Goal: Use online tool/utility: Utilize a website feature to perform a specific function

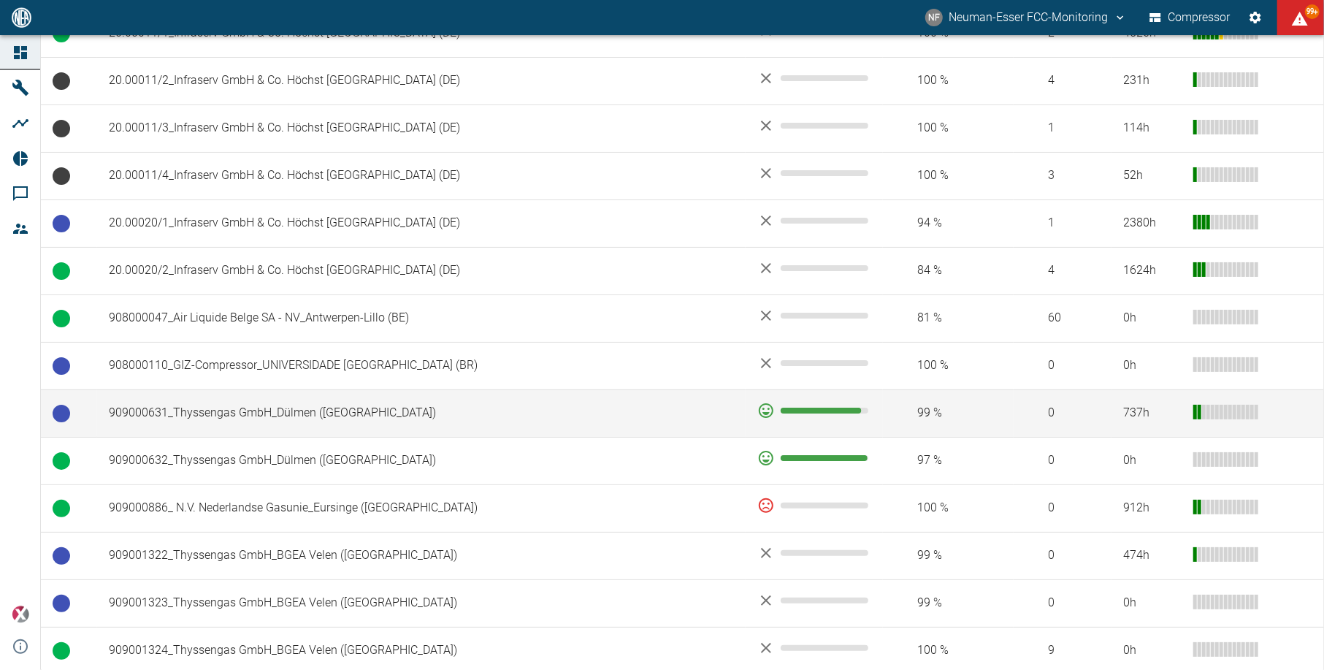
scroll to position [778, 0]
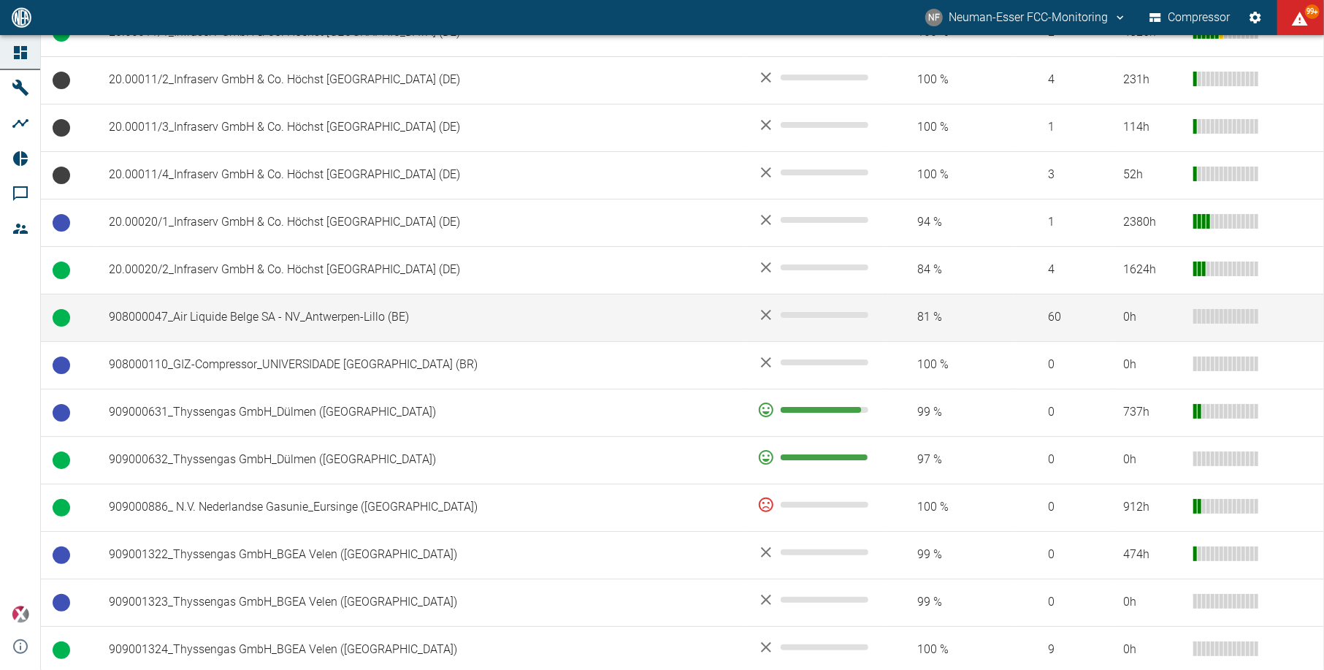
click at [228, 304] on td "908000047_Air Liquide Belge SA - NV_Antwerpen-Lillo (BE)" at bounding box center [421, 317] width 648 height 47
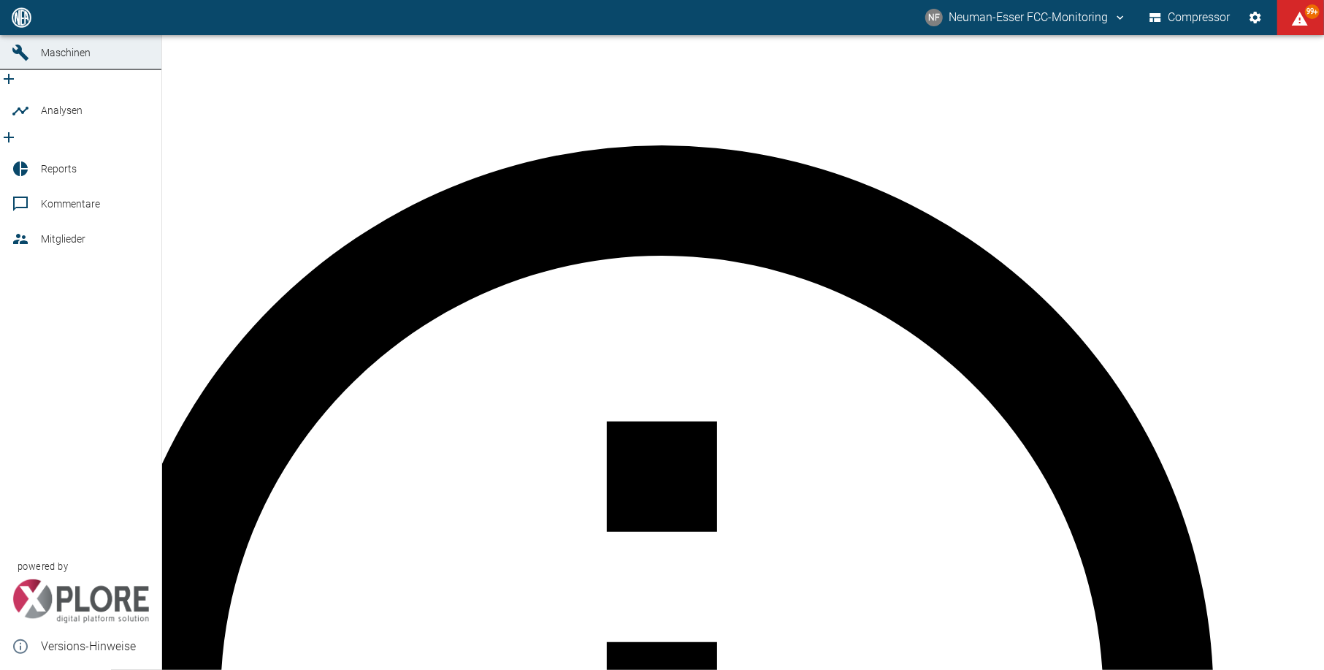
click at [27, 120] on icon at bounding box center [21, 111] width 18 height 18
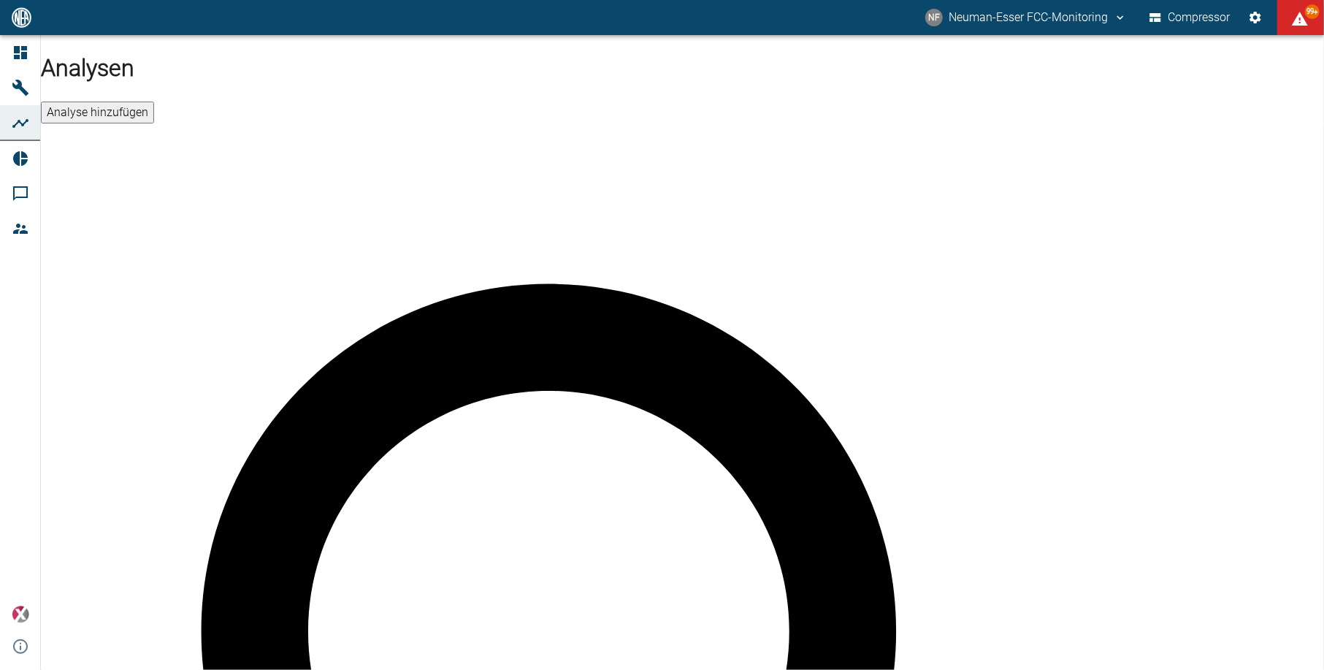
click at [154, 101] on button "Analyse hinzufügen" at bounding box center [97, 112] width 113 height 22
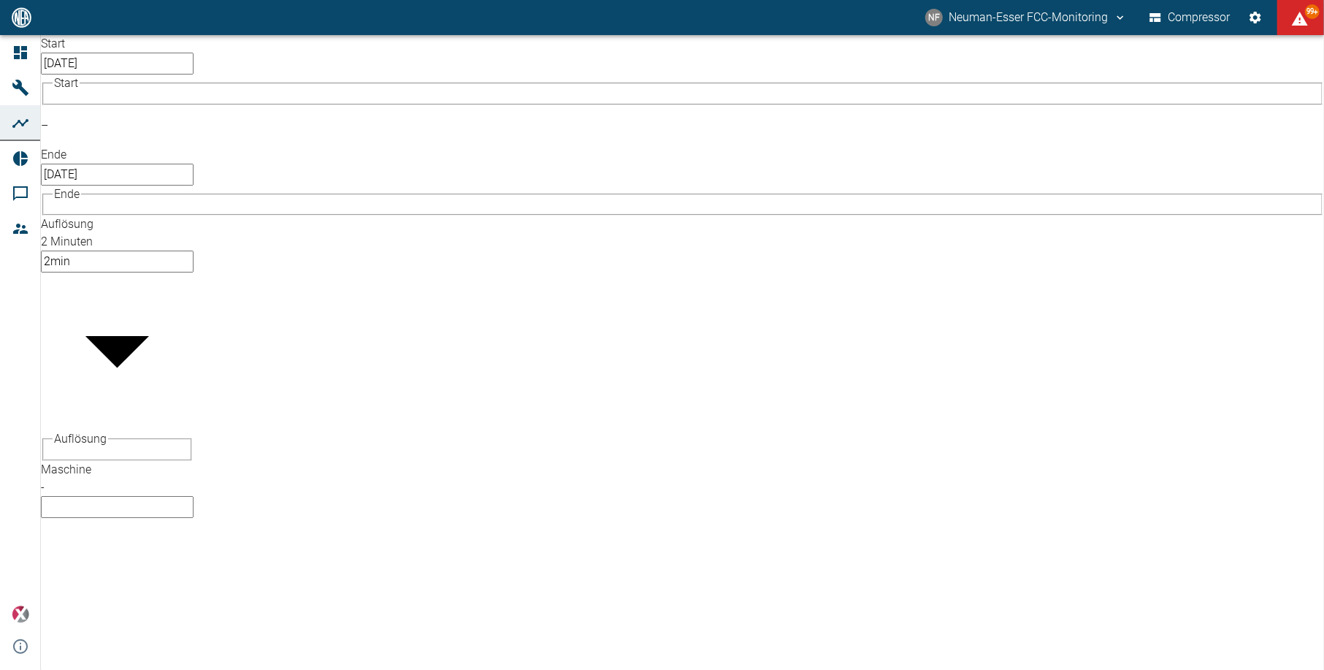
click at [196, 121] on body "[PERSON_NAME] FCC-Monitoring Compressor 99+ Dashboard Maschinen Analysen Report…" at bounding box center [662, 335] width 1324 height 670
type input "53812aab-fb54-4a57-a574-01c3305aa274"
click at [331, 134] on body "[PERSON_NAME] FCC-Monitoring Compressor 99+ Dashboard Maschinen Analysen Report…" at bounding box center [662, 335] width 1324 height 670
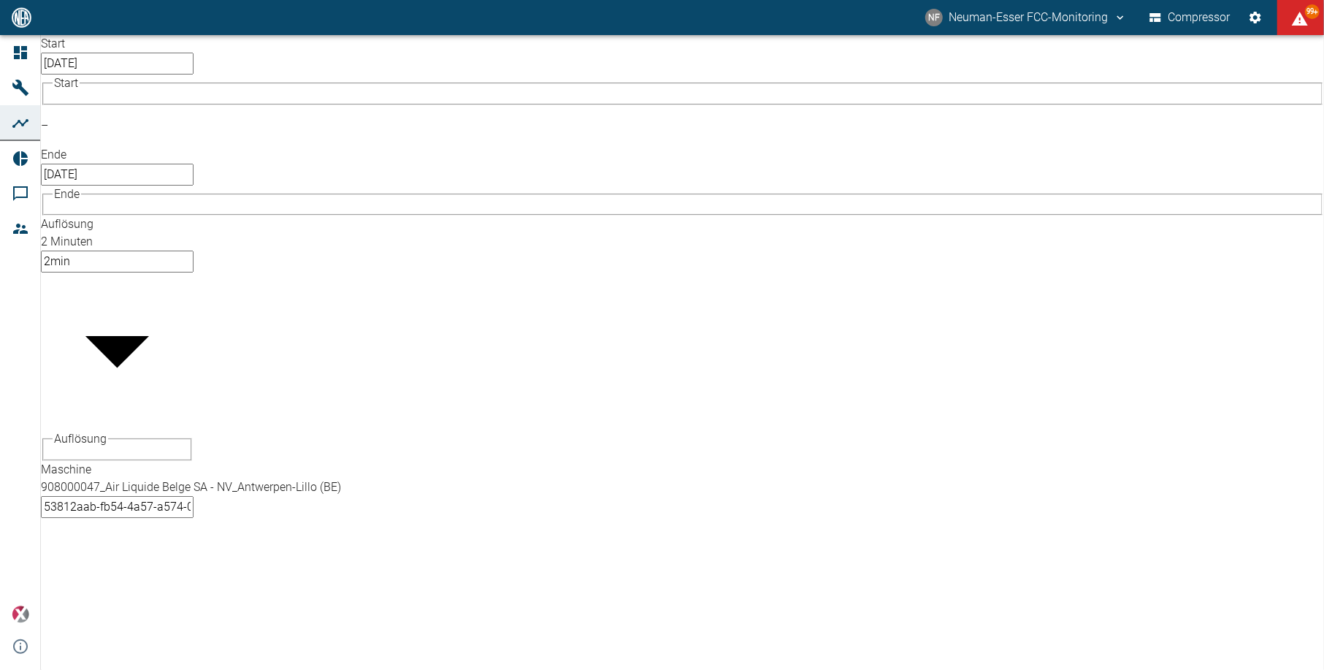
type input "%"
checkbox input "true"
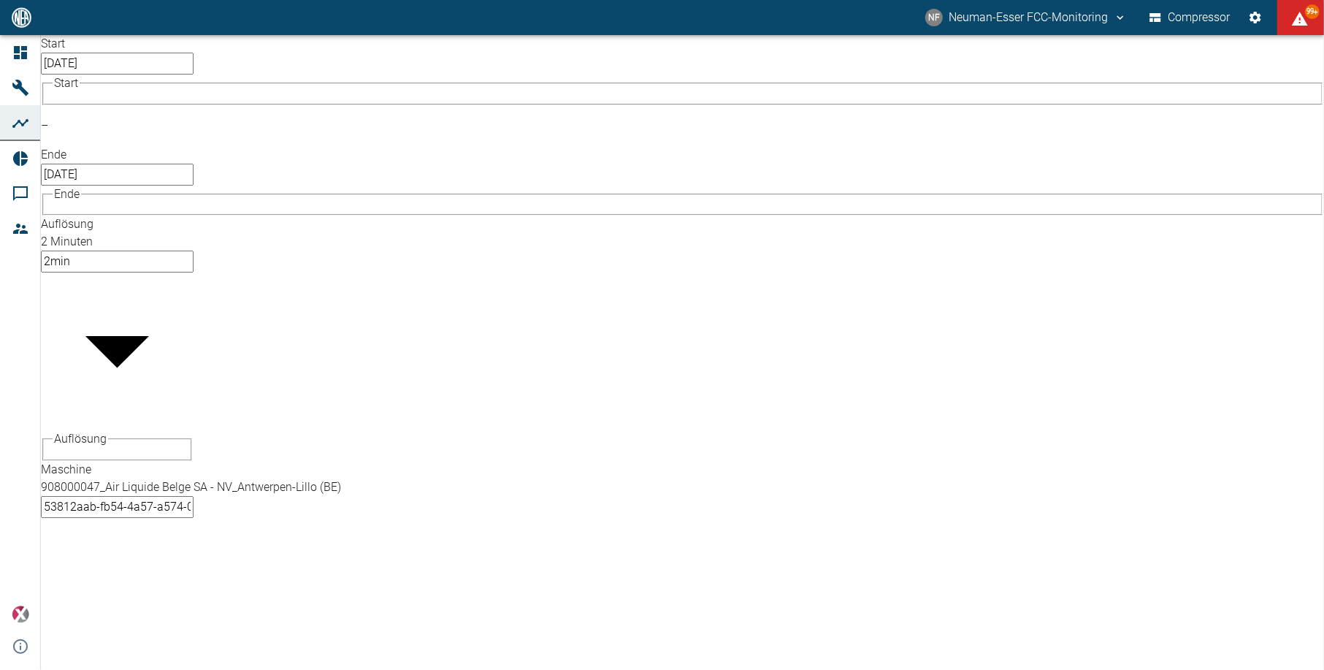
click at [360, 139] on body "[PERSON_NAME] FCC-Monitoring Compressor 99+ Dashboard Maschinen Analysen Report…" at bounding box center [662, 335] width 1324 height 670
type input "bar"
checkbox input "true"
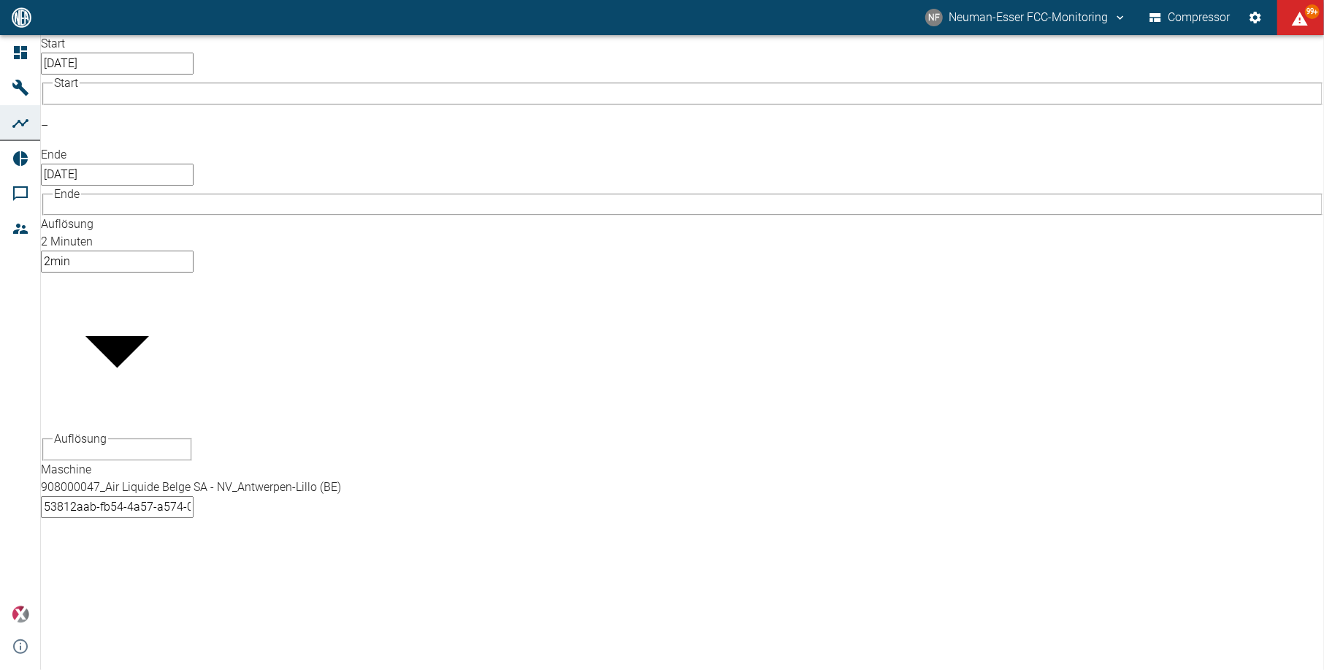
checkbox input "true"
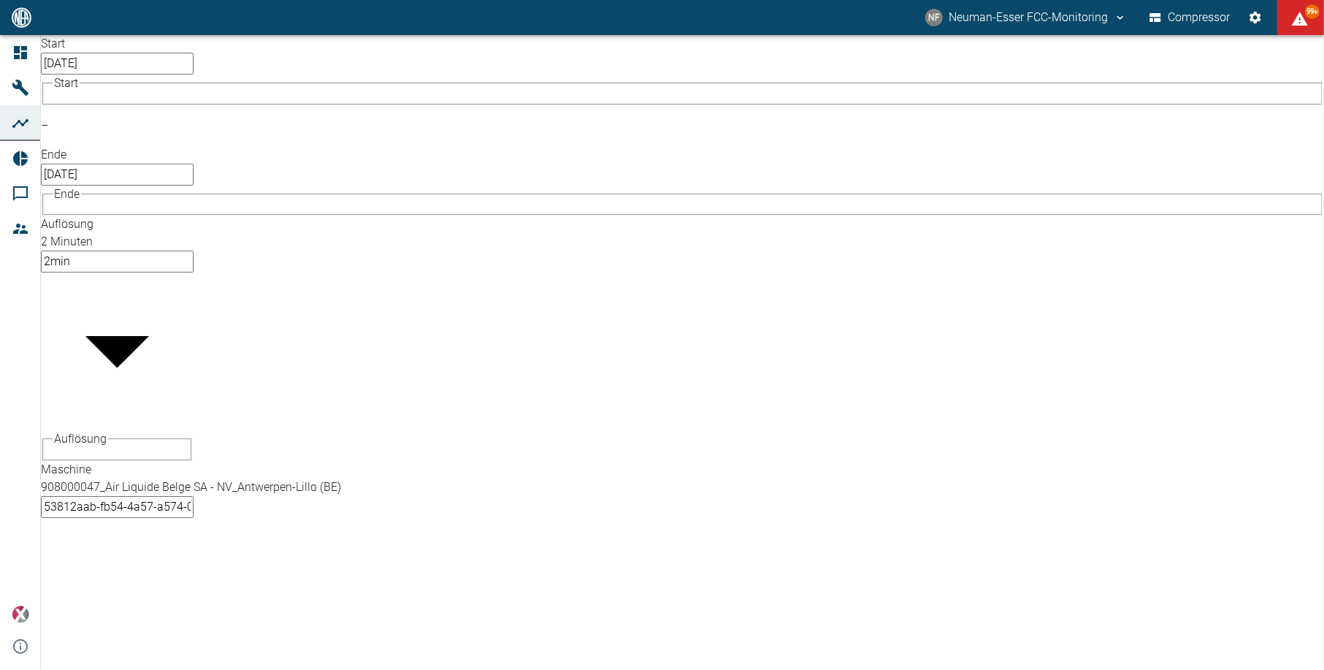
checkbox input "true"
click at [278, 74] on body "[PERSON_NAME] FCC-Monitoring Compressor 99+ Dashboard Maschinen Analysen Report…" at bounding box center [662, 335] width 1324 height 670
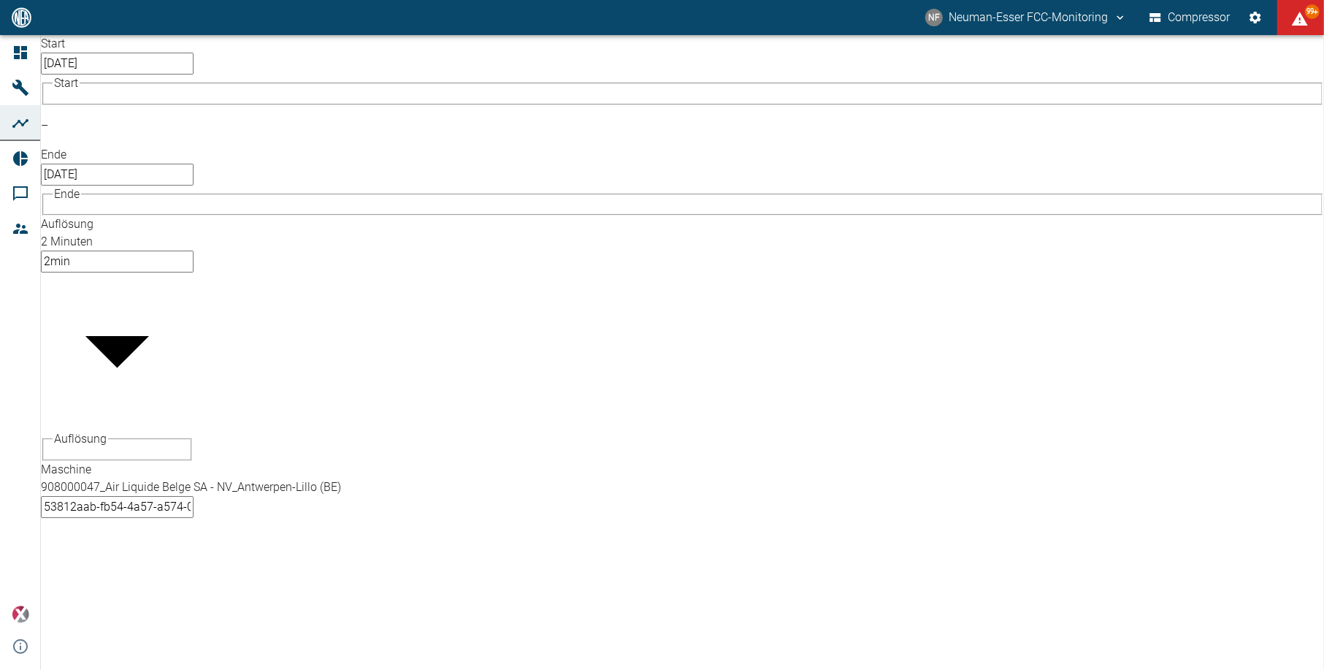
type input "1sec"
click at [134, 74] on input "[DATE]" at bounding box center [117, 64] width 153 height 22
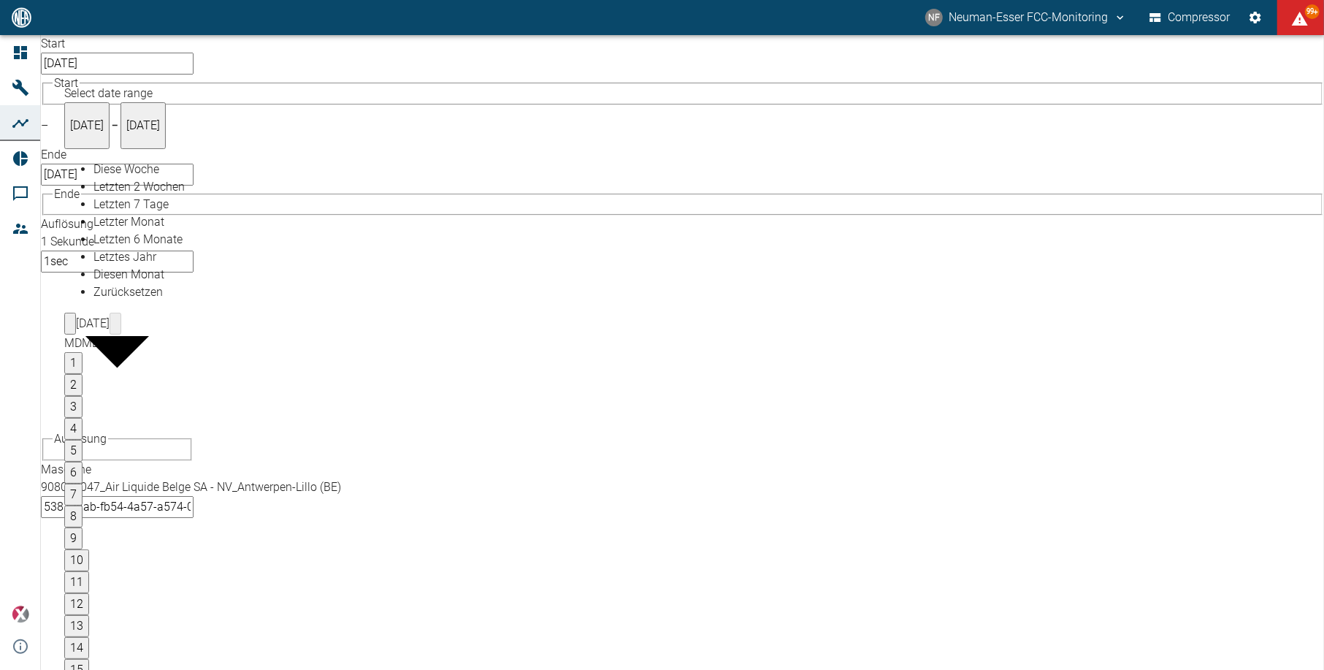
type input "[DATE]"
type input "2min"
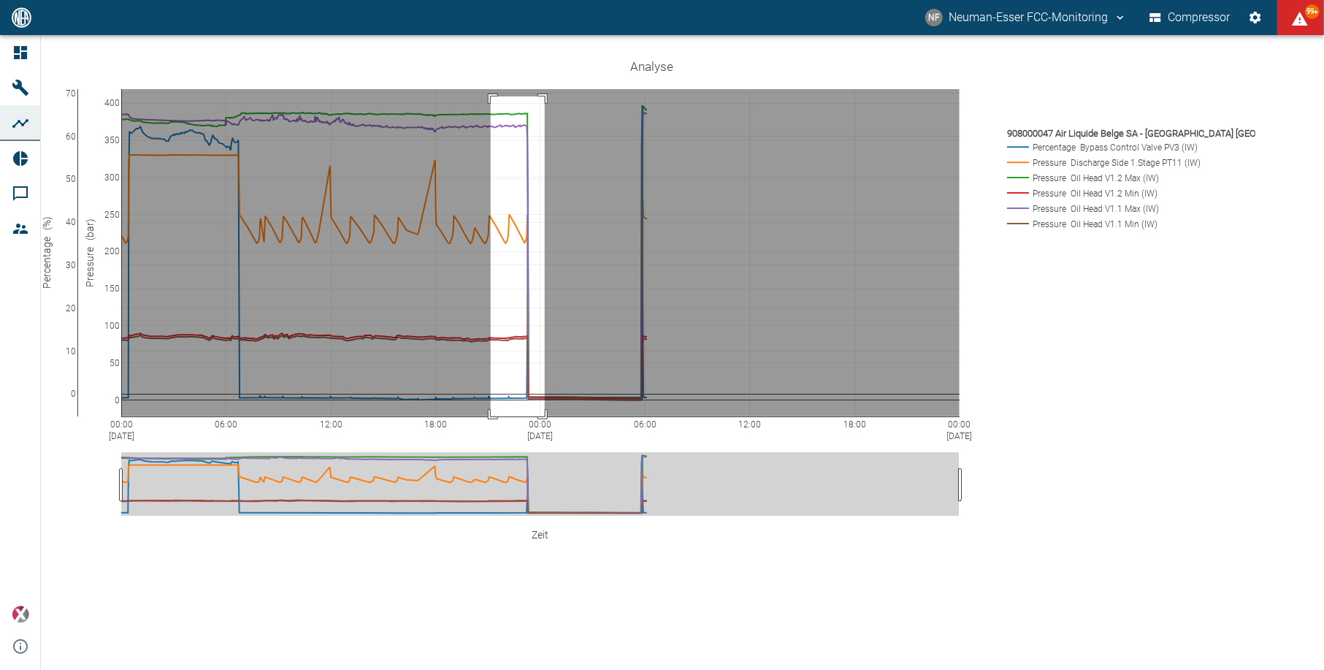
drag, startPoint x: 520, startPoint y: 108, endPoint x: 574, endPoint y: 478, distance: 373.4
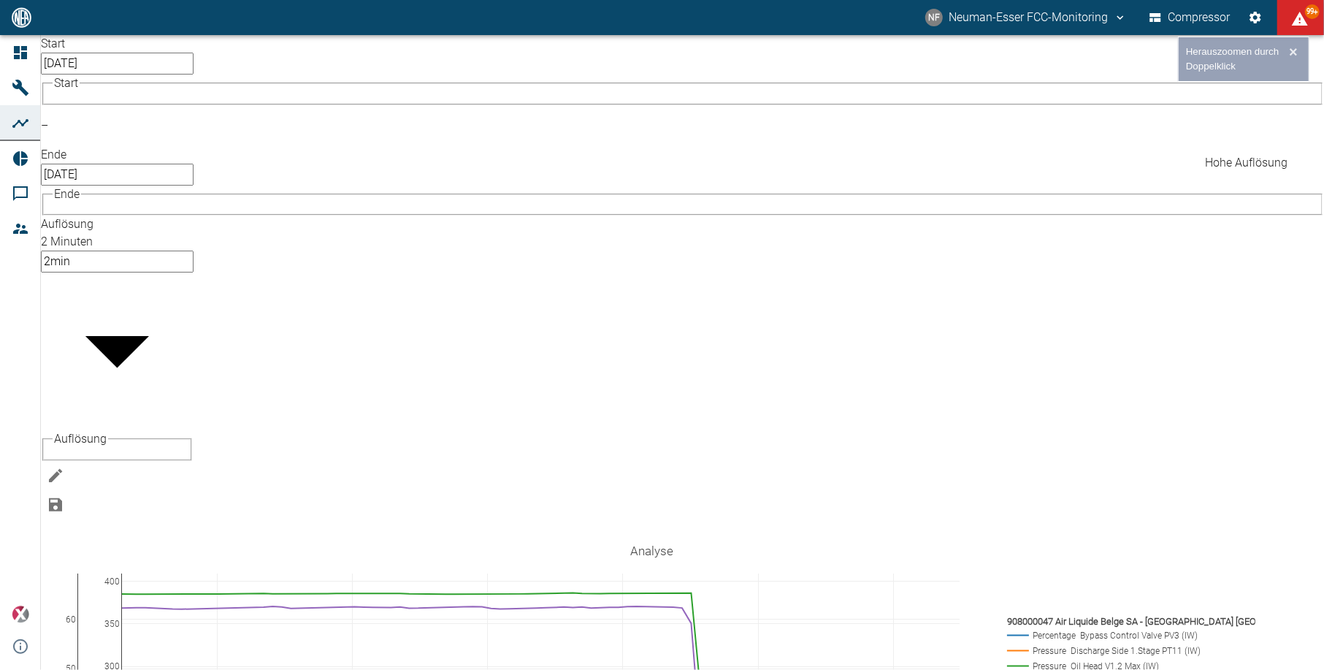
click at [62, 532] on icon "Hohe Auflösung" at bounding box center [55, 538] width 13 height 12
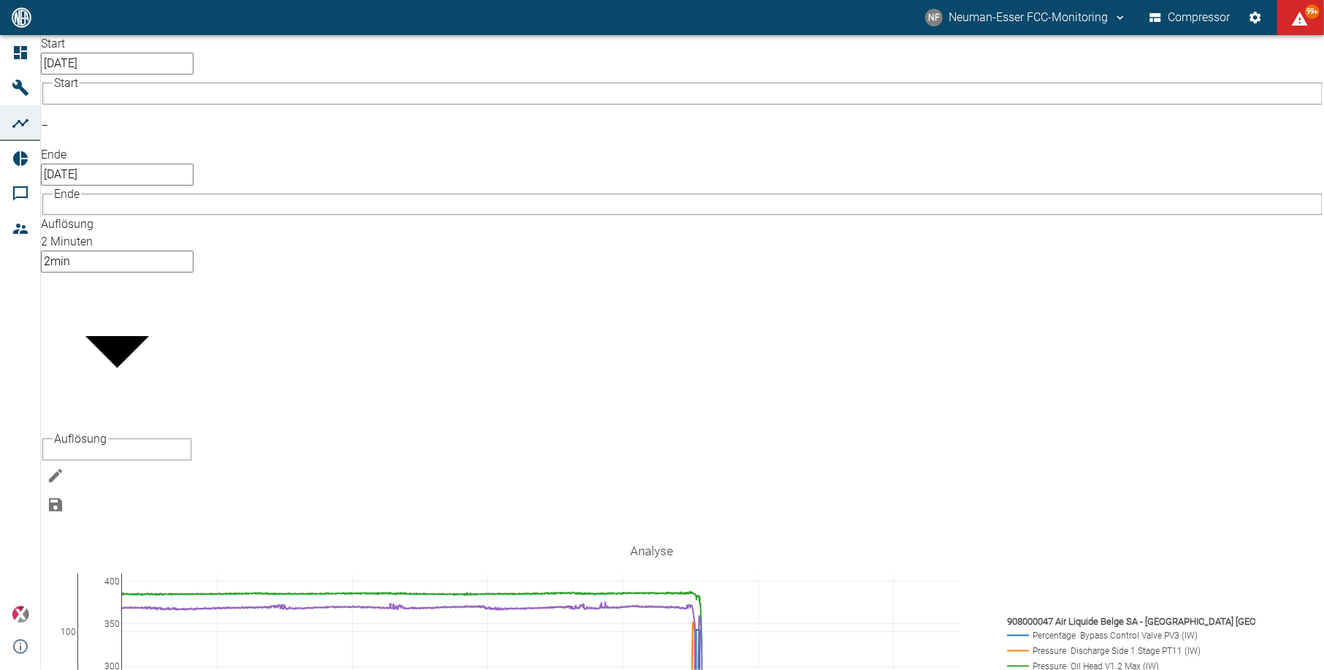
drag, startPoint x: 99, startPoint y: 145, endPoint x: 96, endPoint y: 294, distance: 149.0
drag, startPoint x: 105, startPoint y: 153, endPoint x: 105, endPoint y: 112, distance: 41.6
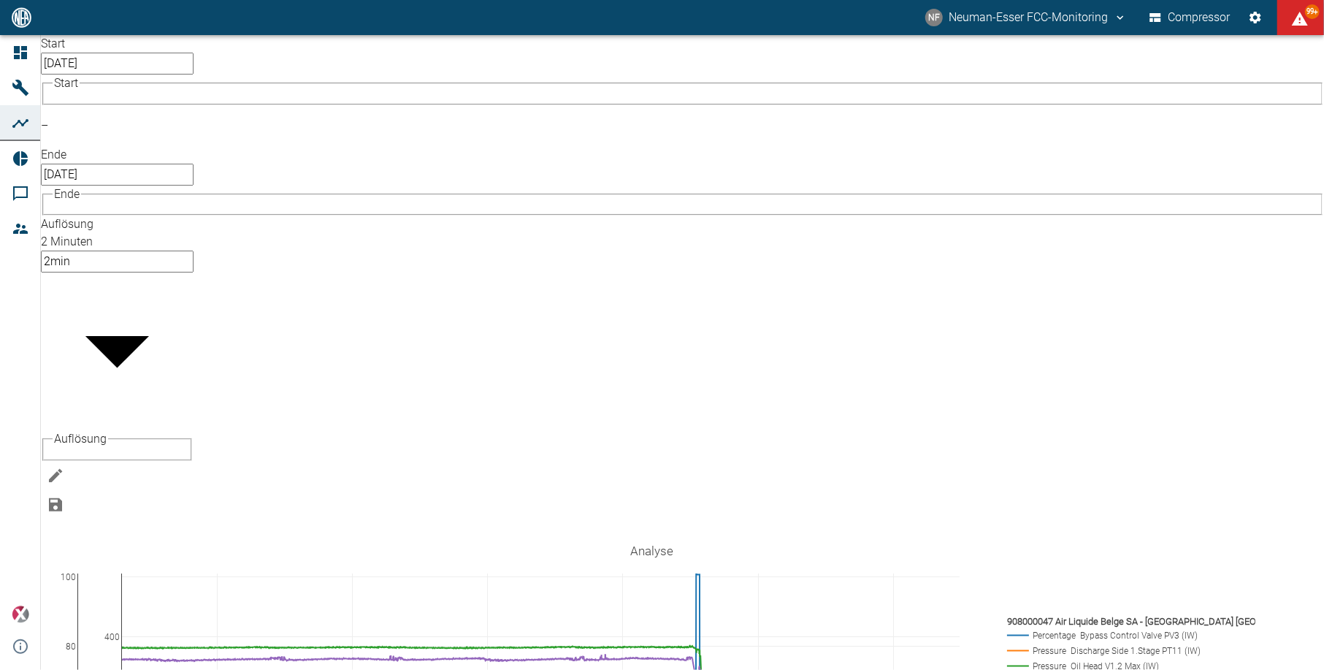
drag, startPoint x: 142, startPoint y: 142, endPoint x: 138, endPoint y: 199, distance: 57.1
drag, startPoint x: 93, startPoint y: 152, endPoint x: 98, endPoint y: 176, distance: 24.5
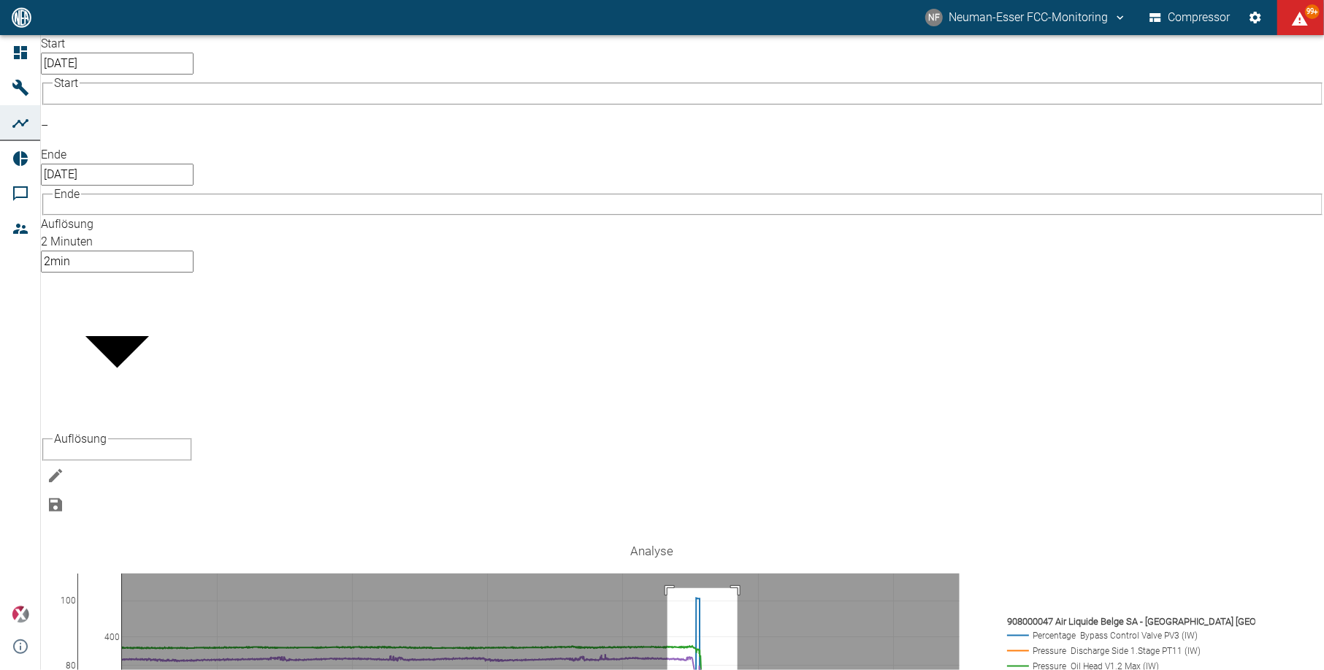
drag, startPoint x: 697, startPoint y: 153, endPoint x: 767, endPoint y: 509, distance: 362.4
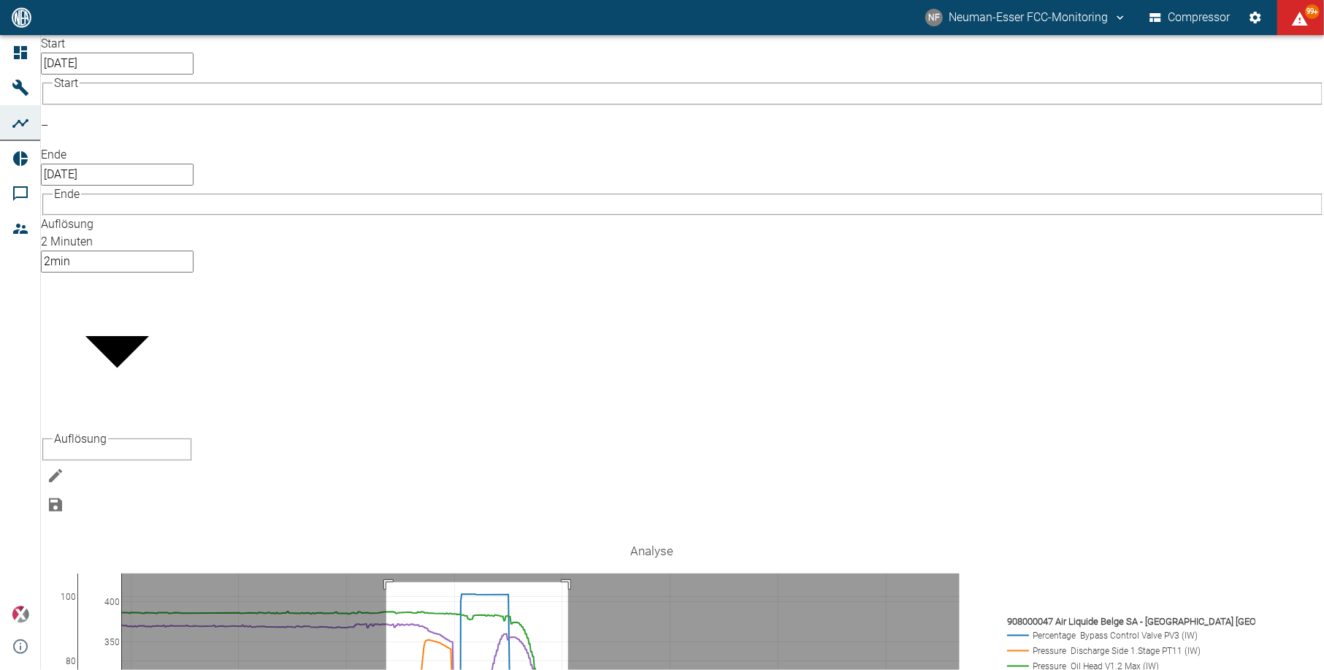
drag, startPoint x: 415, startPoint y: 147, endPoint x: 597, endPoint y: 509, distance: 404.6
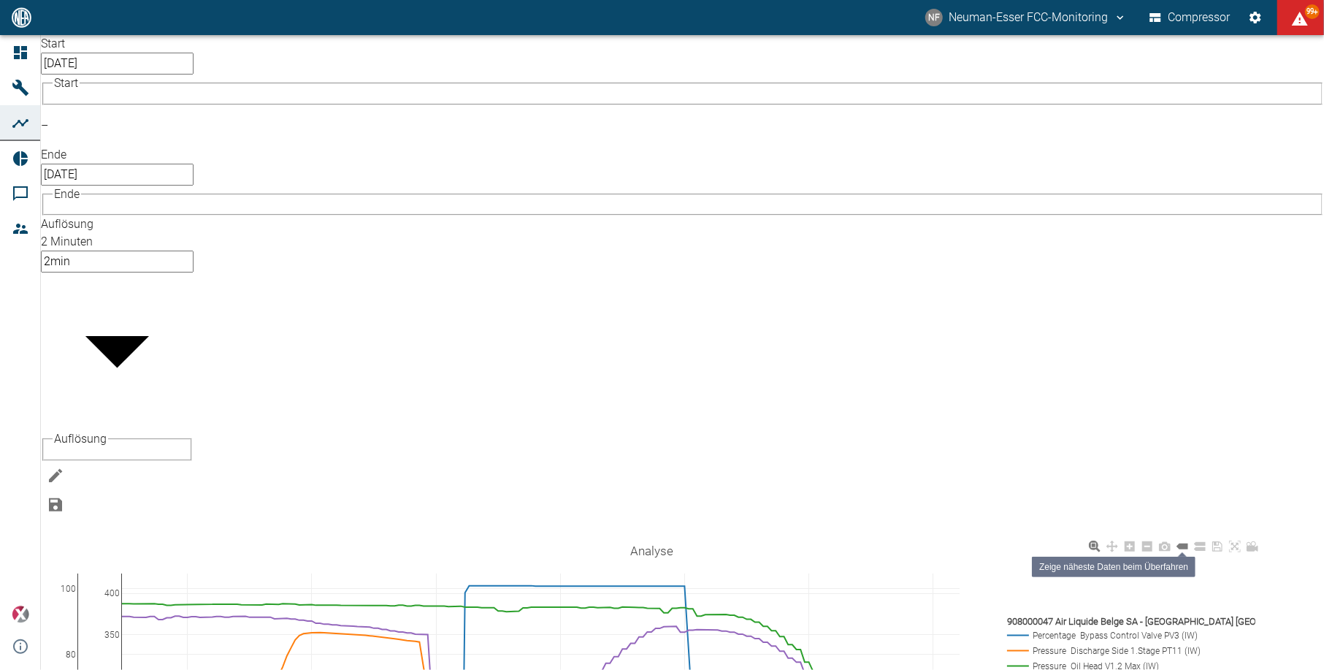
click at [1188, 540] on icon at bounding box center [1182, 546] width 12 height 12
click at [1206, 542] on icon at bounding box center [1200, 546] width 12 height 9
